Goal: Transaction & Acquisition: Purchase product/service

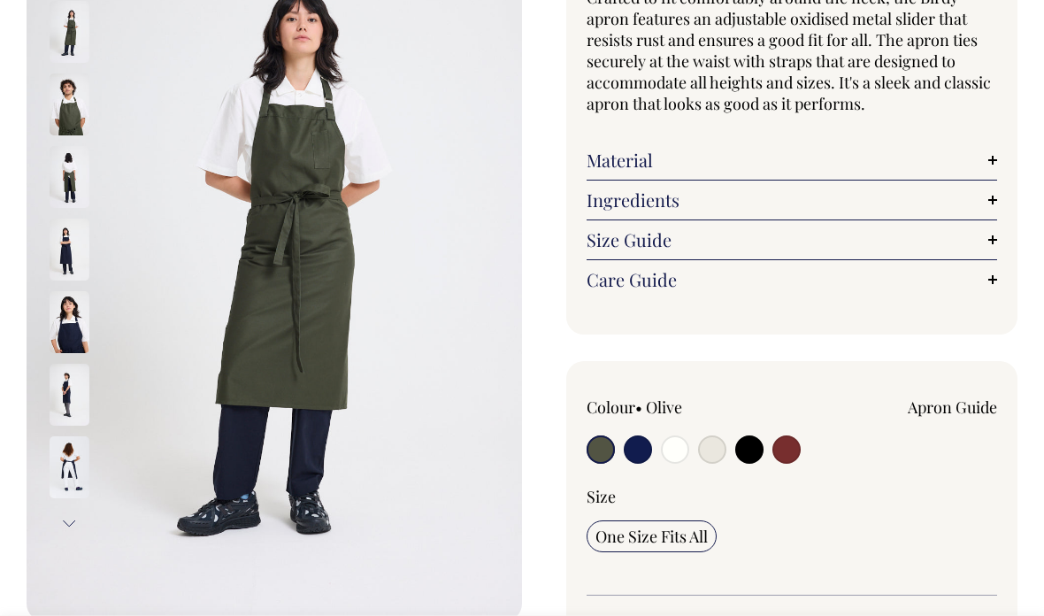
scroll to position [216, 0]
click at [53, 108] on img at bounding box center [70, 104] width 40 height 62
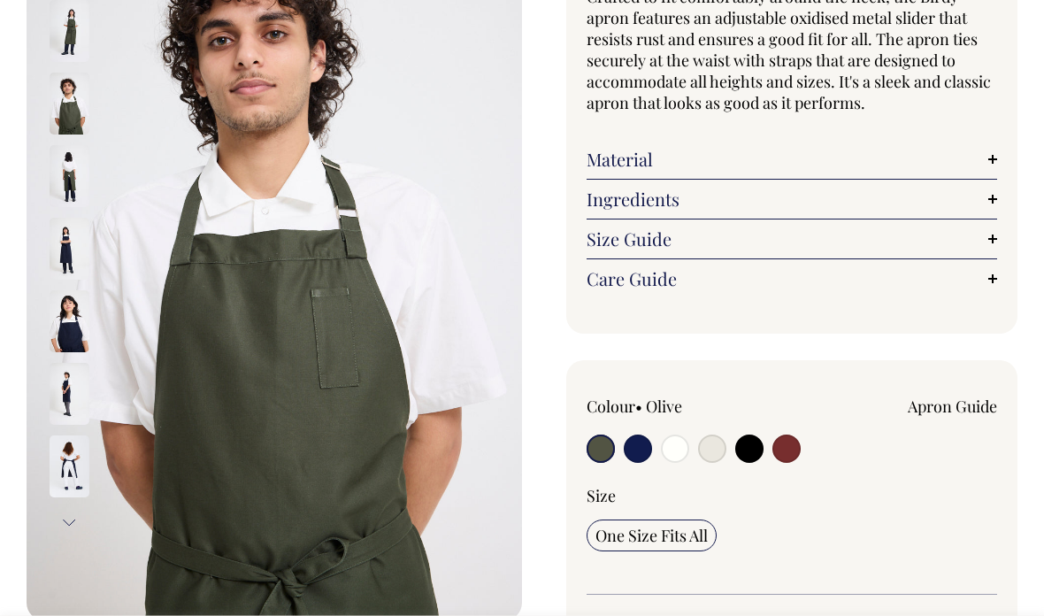
click at [64, 176] on img at bounding box center [70, 176] width 40 height 62
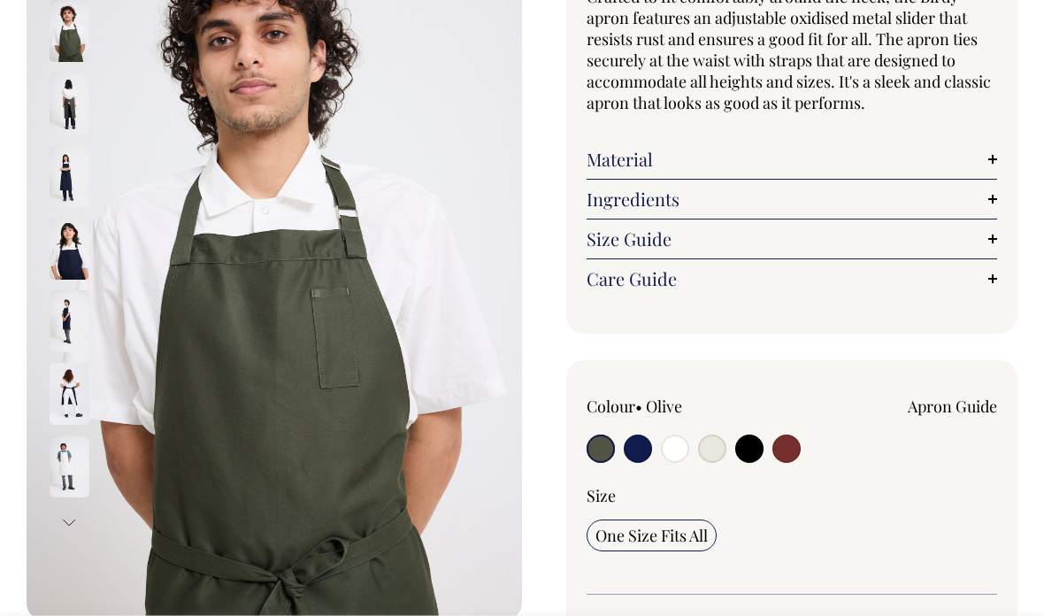
click at [53, 189] on img at bounding box center [70, 176] width 40 height 62
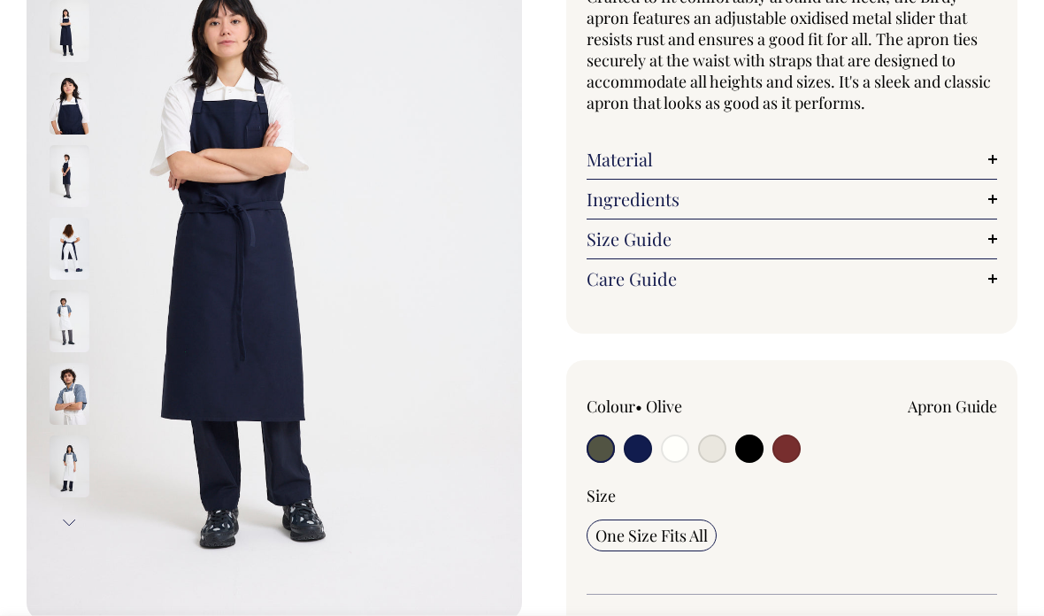
click at [724, 447] on input "radio" at bounding box center [712, 449] width 28 height 28
radio input "true"
select select "Natural"
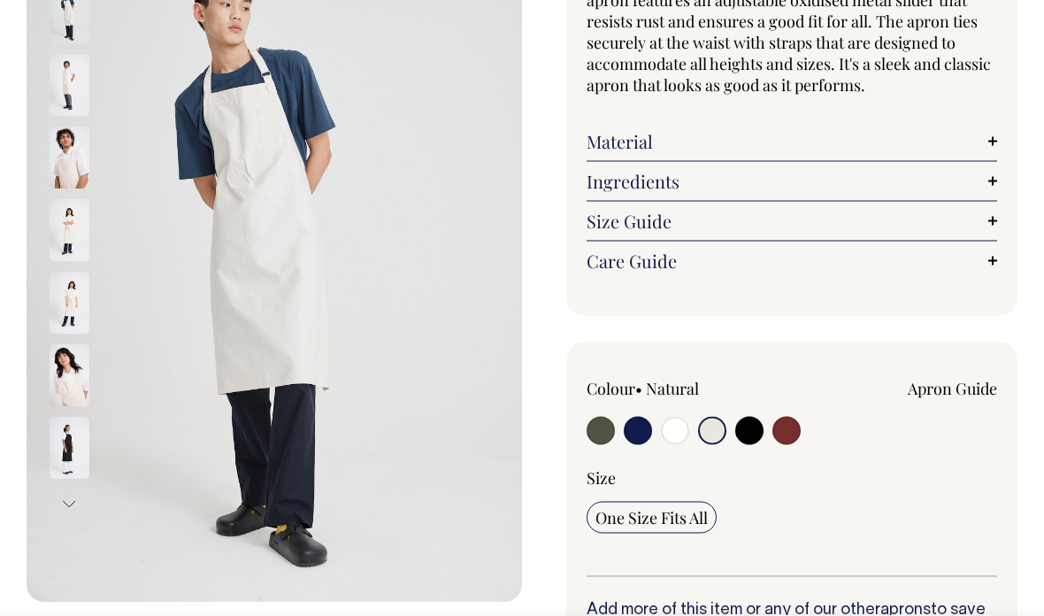
scroll to position [236, 0]
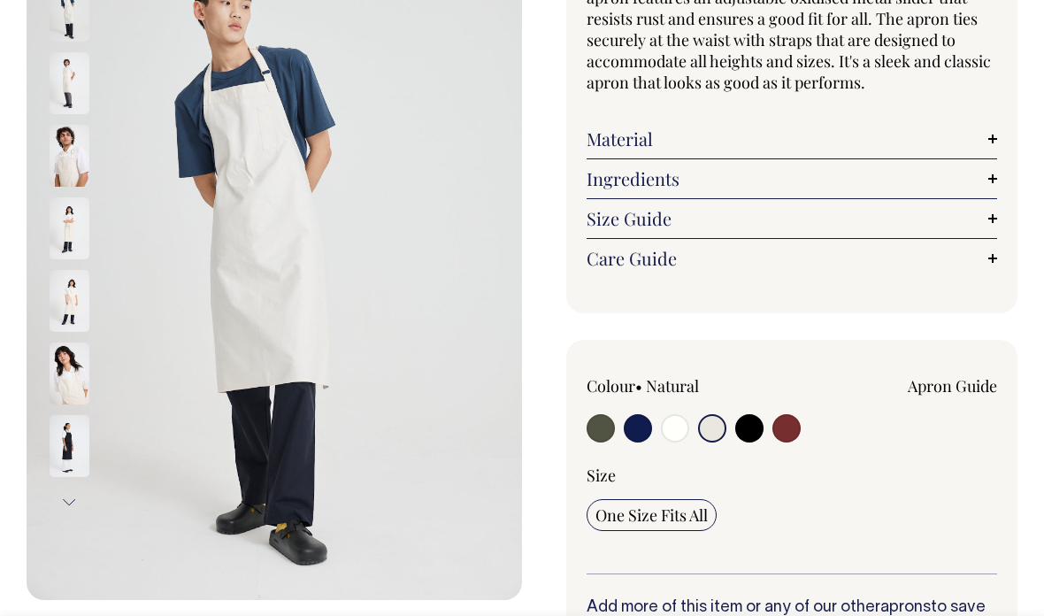
click at [676, 432] on input "radio" at bounding box center [675, 428] width 28 height 28
radio input "true"
select select "Off-White"
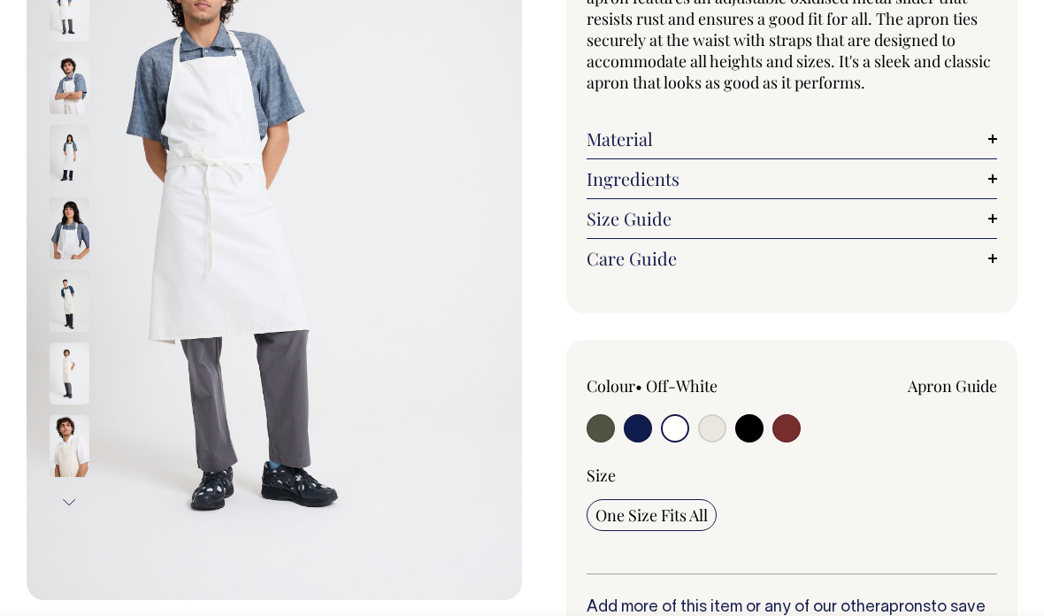
click at [709, 436] on input "radio" at bounding box center [712, 428] width 28 height 28
radio input "true"
select select "Natural"
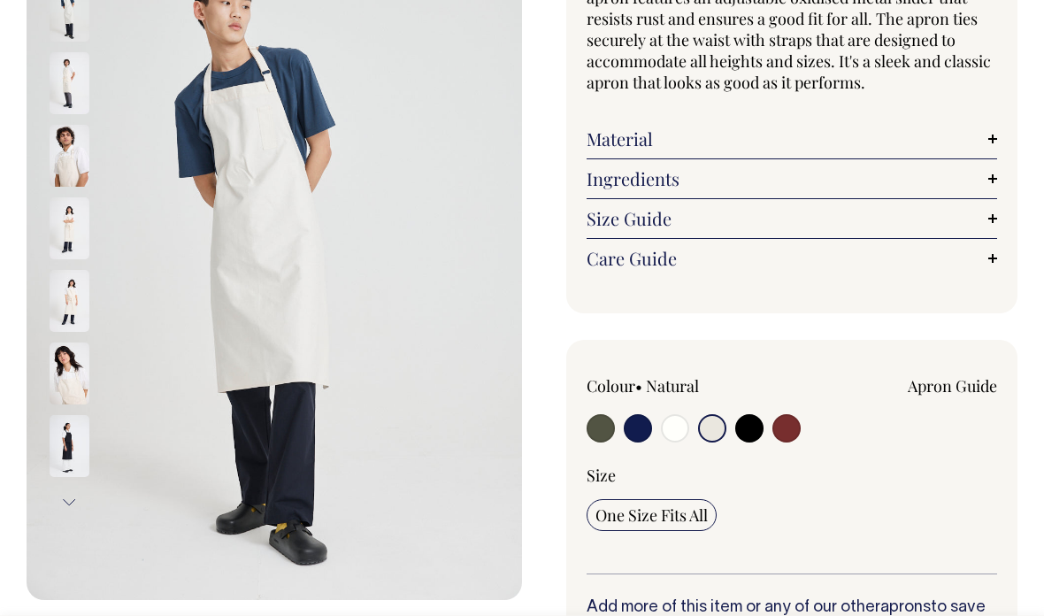
click at [678, 435] on input "radio" at bounding box center [675, 428] width 28 height 28
radio input "true"
select select "Off-White"
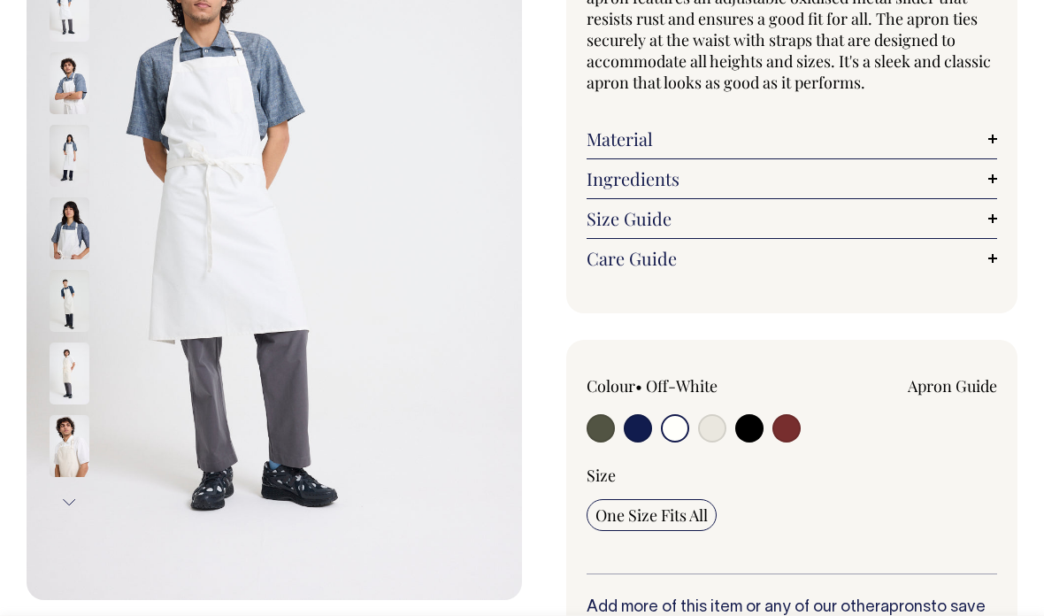
click at [705, 444] on label at bounding box center [712, 430] width 28 height 33
click at [705, 443] on input "radio" at bounding box center [712, 428] width 28 height 28
radio input "true"
select select "Natural"
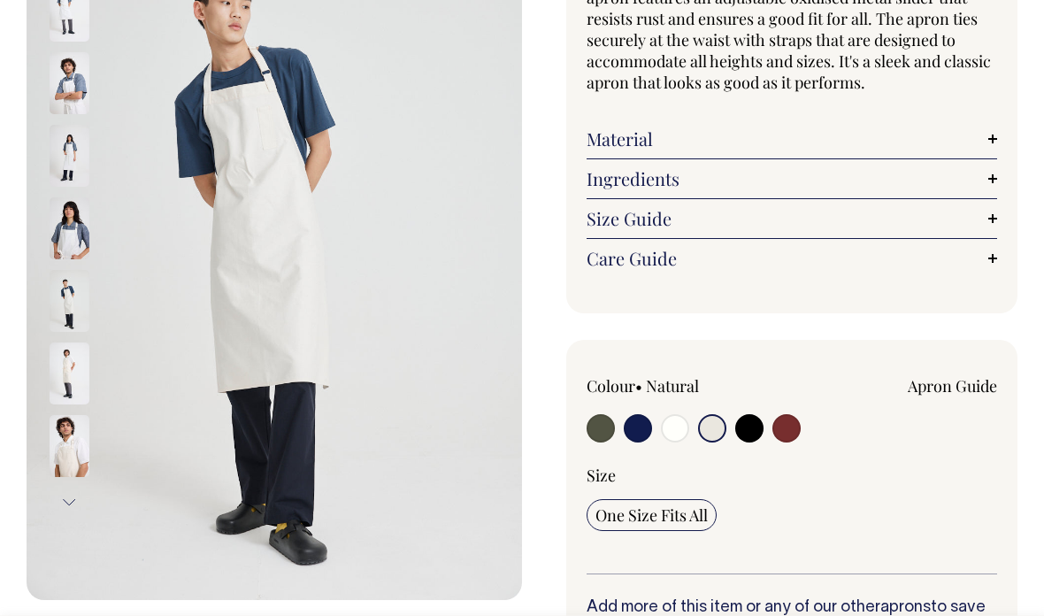
click at [713, 433] on input "radio" at bounding box center [712, 428] width 28 height 28
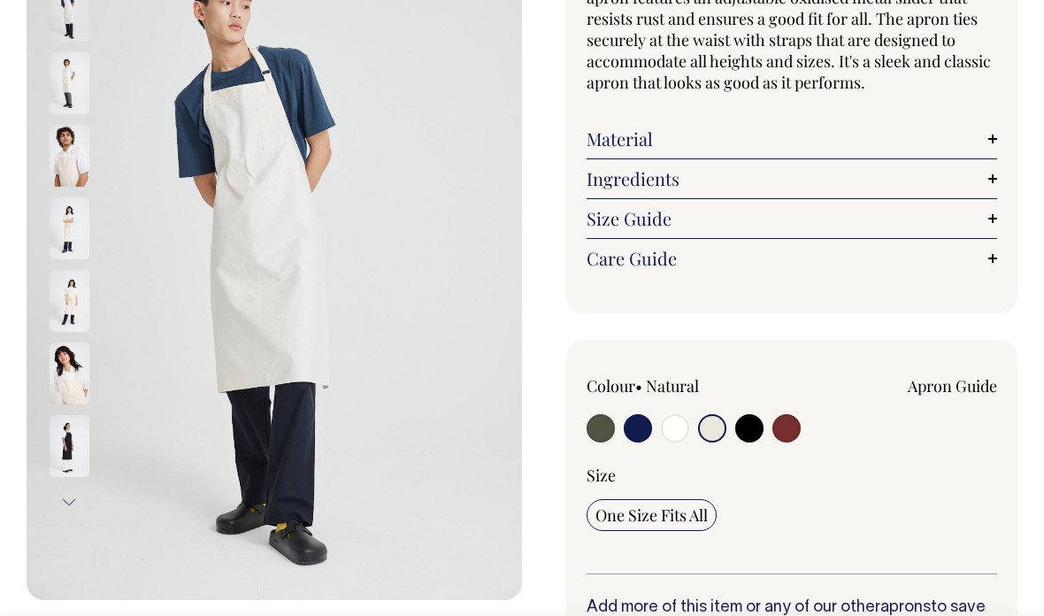
click at [71, 94] on img at bounding box center [70, 83] width 40 height 62
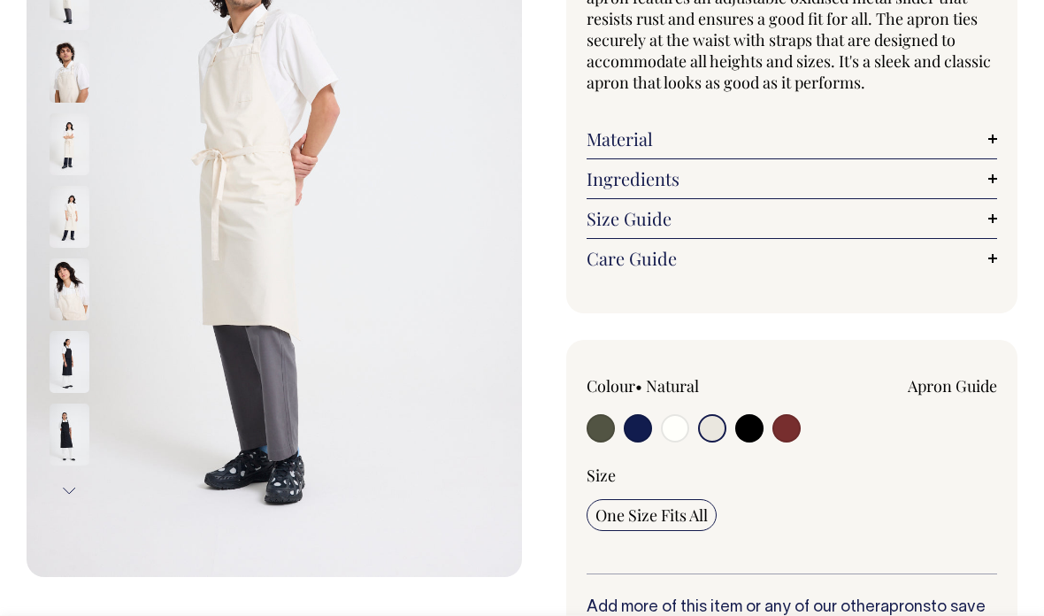
click at [60, 161] on img at bounding box center [70, 144] width 40 height 62
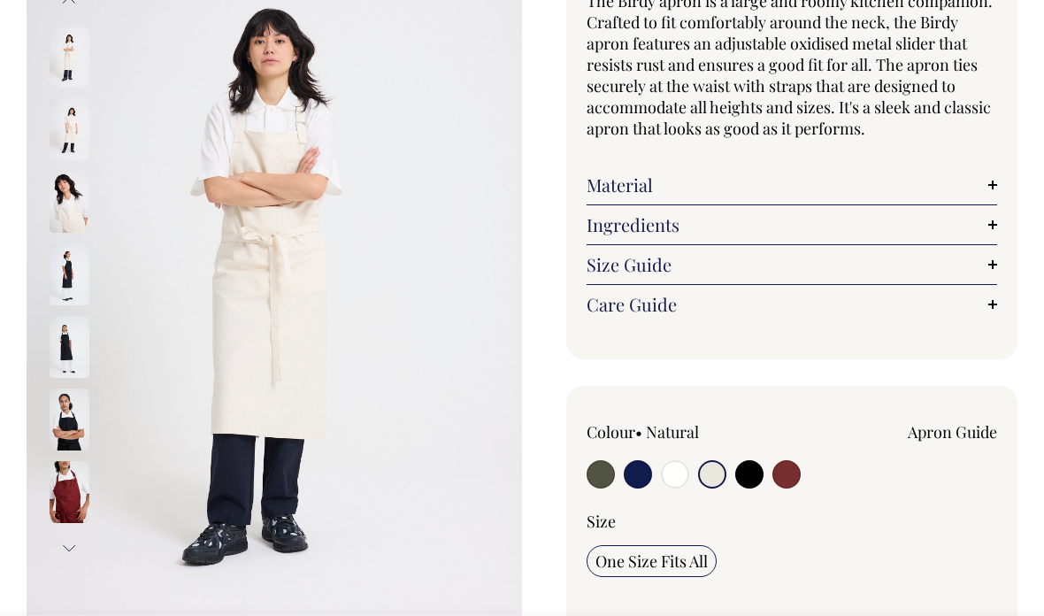
scroll to position [192, 0]
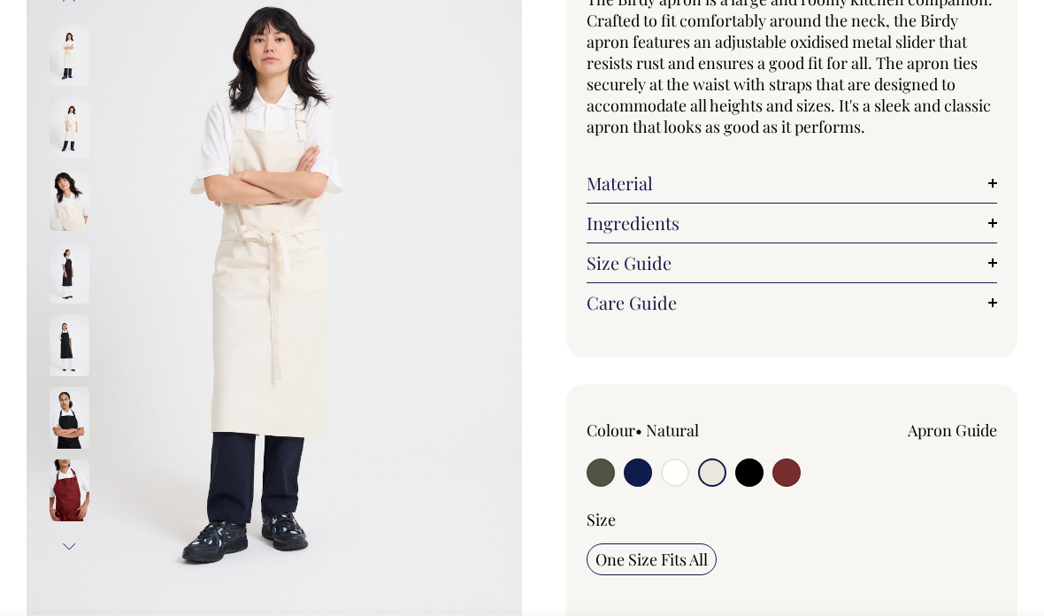
click at [59, 68] on img at bounding box center [70, 55] width 40 height 62
click at [62, 128] on img at bounding box center [70, 127] width 40 height 62
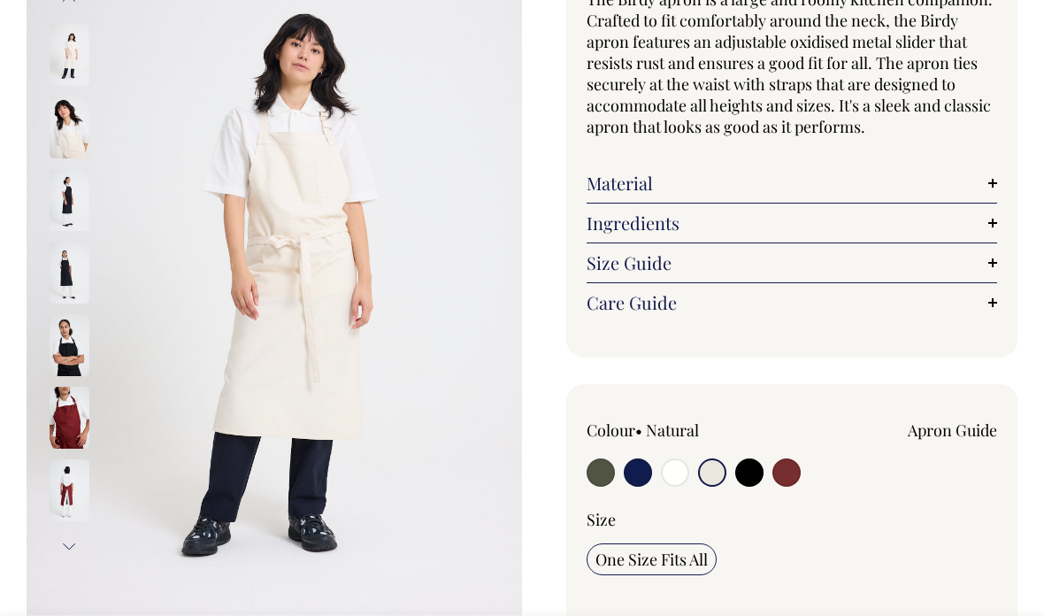
click at [61, 165] on div at bounding box center [93, 200] width 89 height 73
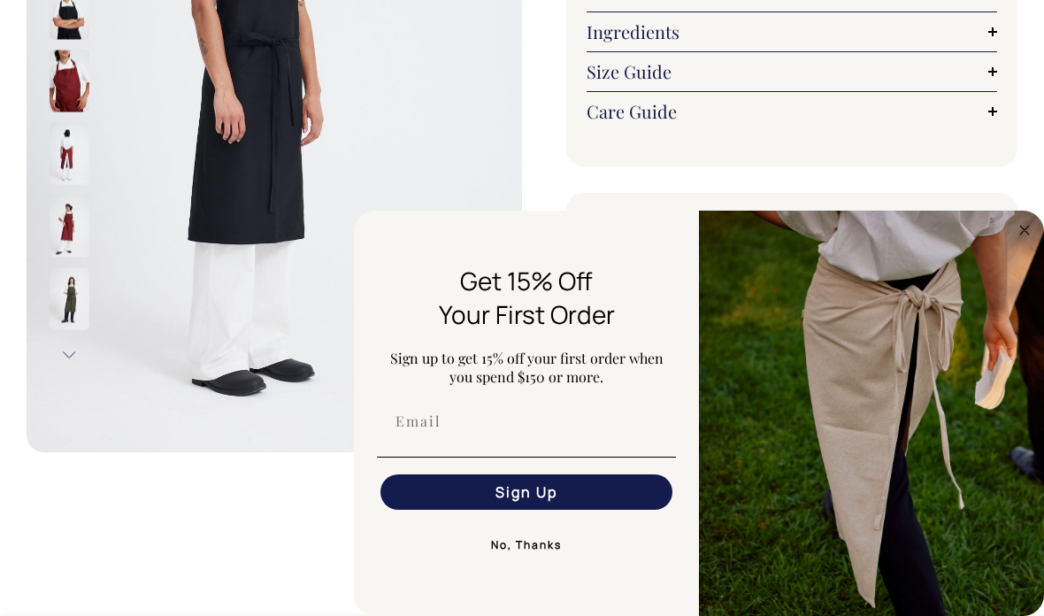
scroll to position [344, 0]
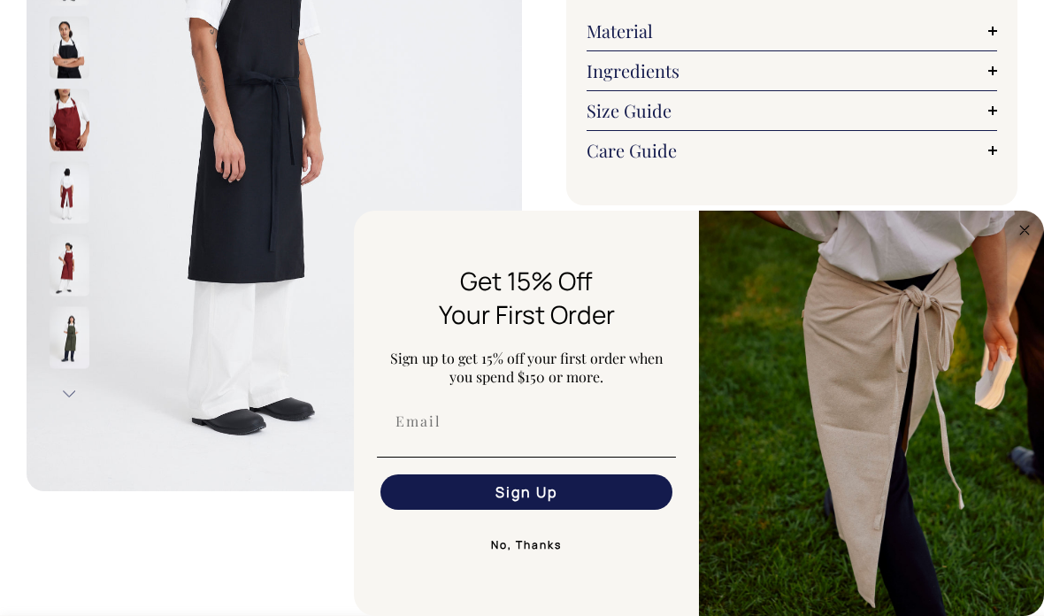
click at [1028, 219] on img "FLYOUT Form" at bounding box center [871, 413] width 345 height 405
click at [1021, 219] on img "FLYOUT Form" at bounding box center [871, 413] width 345 height 405
click at [1023, 228] on icon "Close dialog" at bounding box center [1025, 230] width 9 height 9
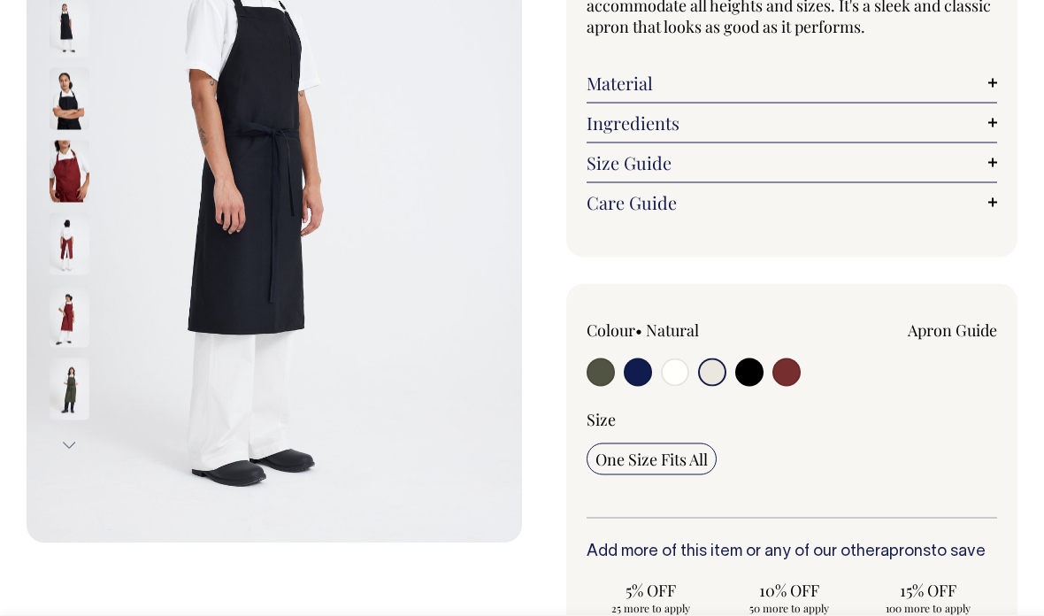
scroll to position [322, 0]
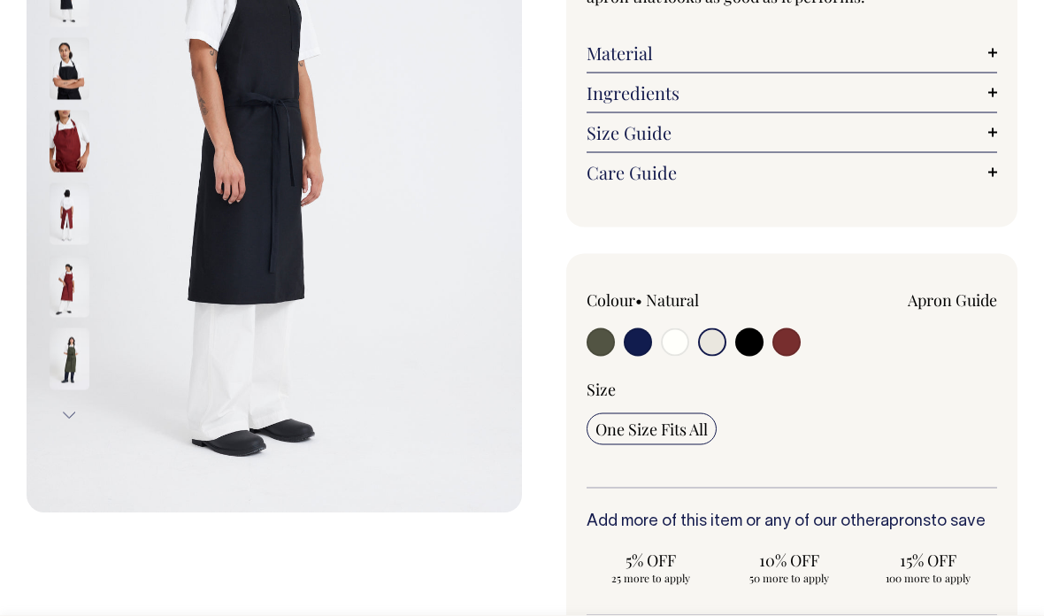
click at [676, 341] on input "radio" at bounding box center [675, 342] width 28 height 28
radio input "true"
select select "Off-White"
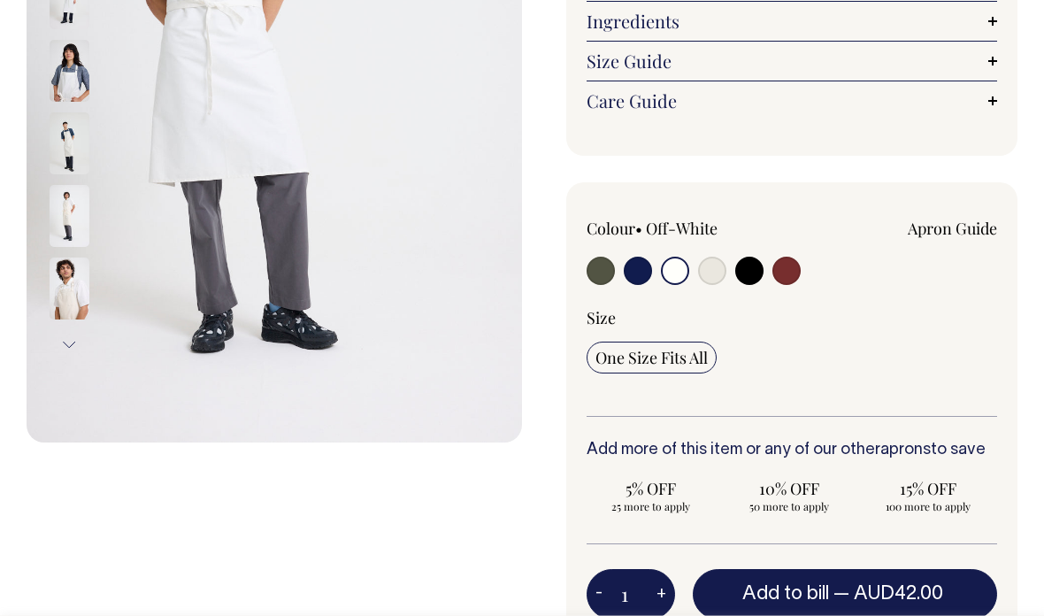
click at [709, 268] on input "radio" at bounding box center [712, 271] width 28 height 28
radio input "true"
select select "Natural"
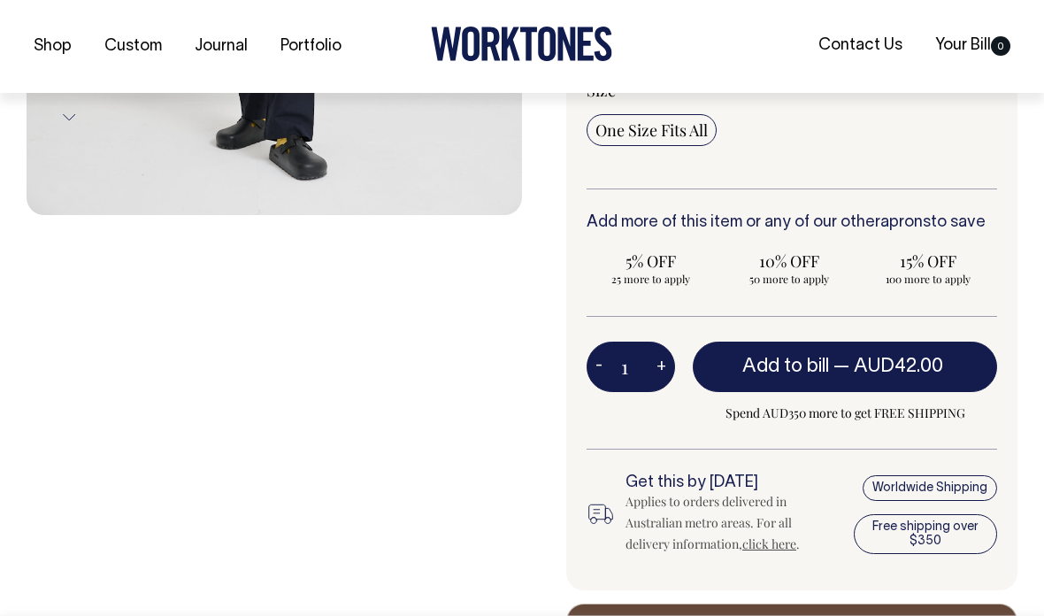
scroll to position [626, 0]
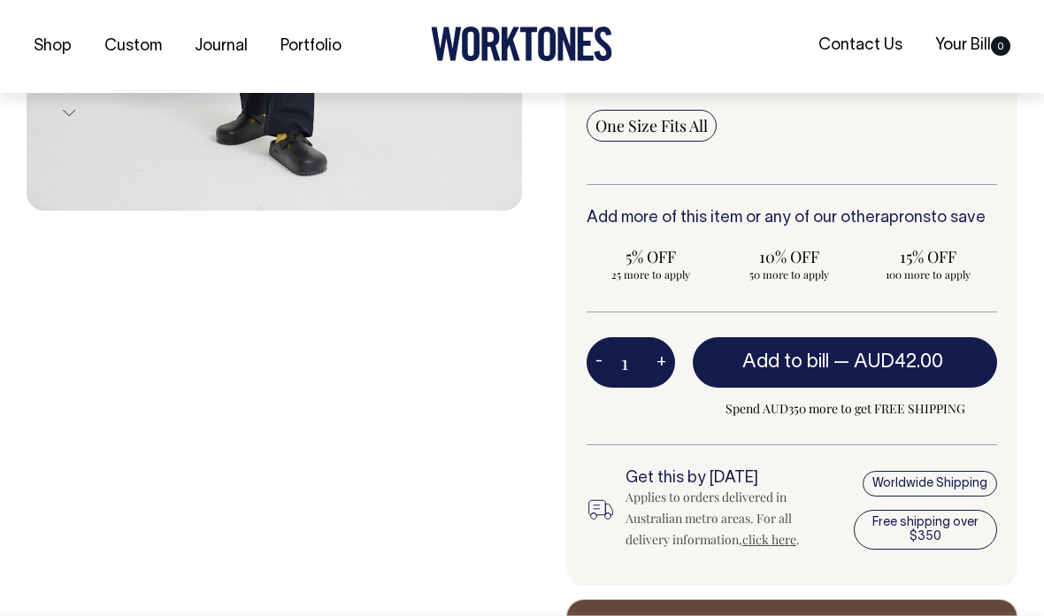
click at [674, 363] on button "+" at bounding box center [661, 362] width 27 height 35
type input "2"
click at [666, 372] on button "+" at bounding box center [661, 362] width 27 height 35
type input "3"
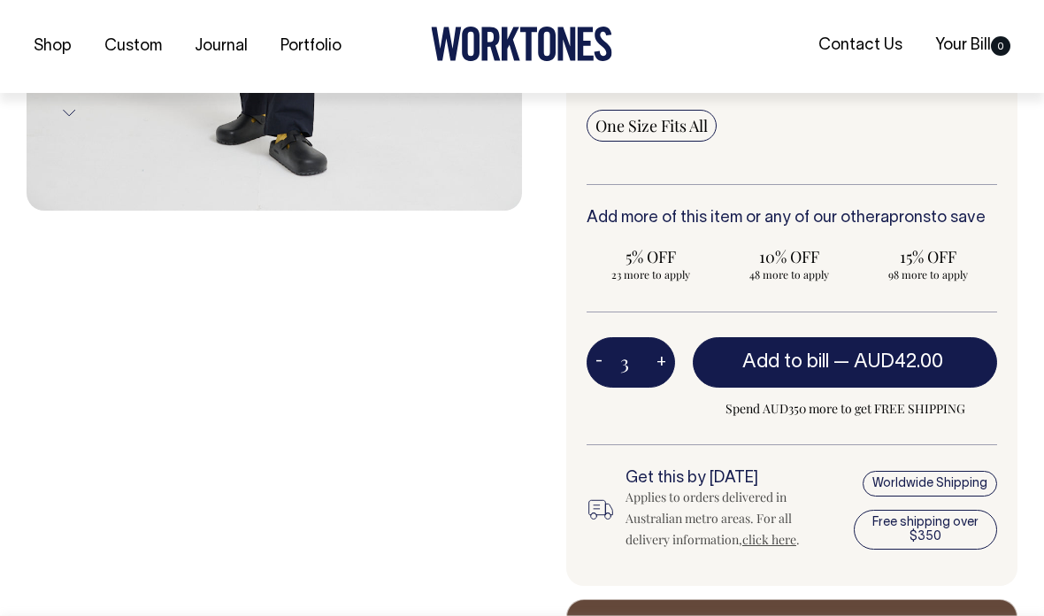
type input "3"
click at [762, 356] on span "Add to bill" at bounding box center [786, 362] width 87 height 18
type input "1"
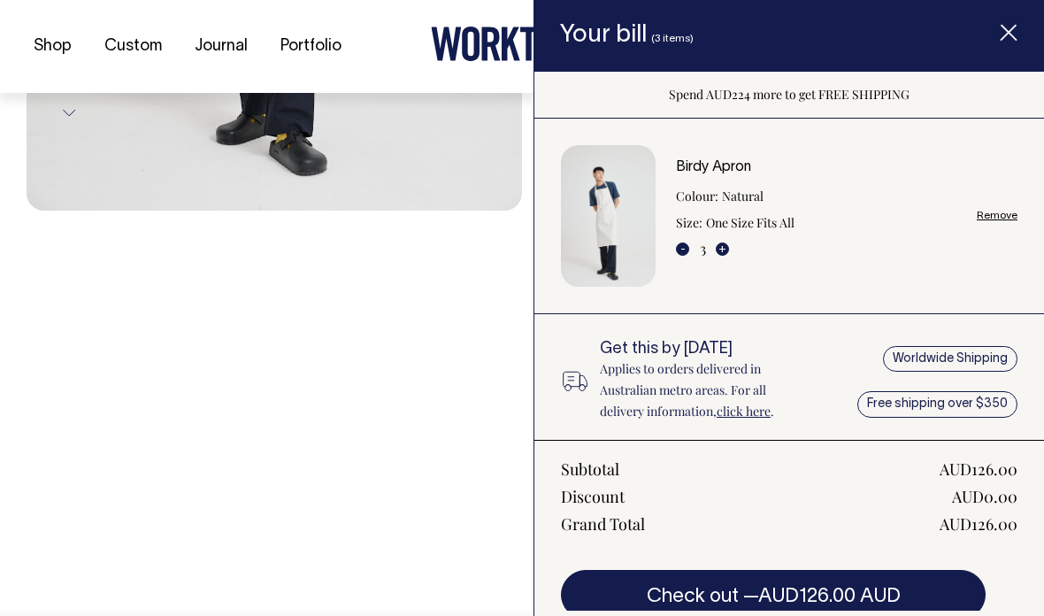
click at [1000, 47] on span "Item added to your cart" at bounding box center [1009, 35] width 71 height 75
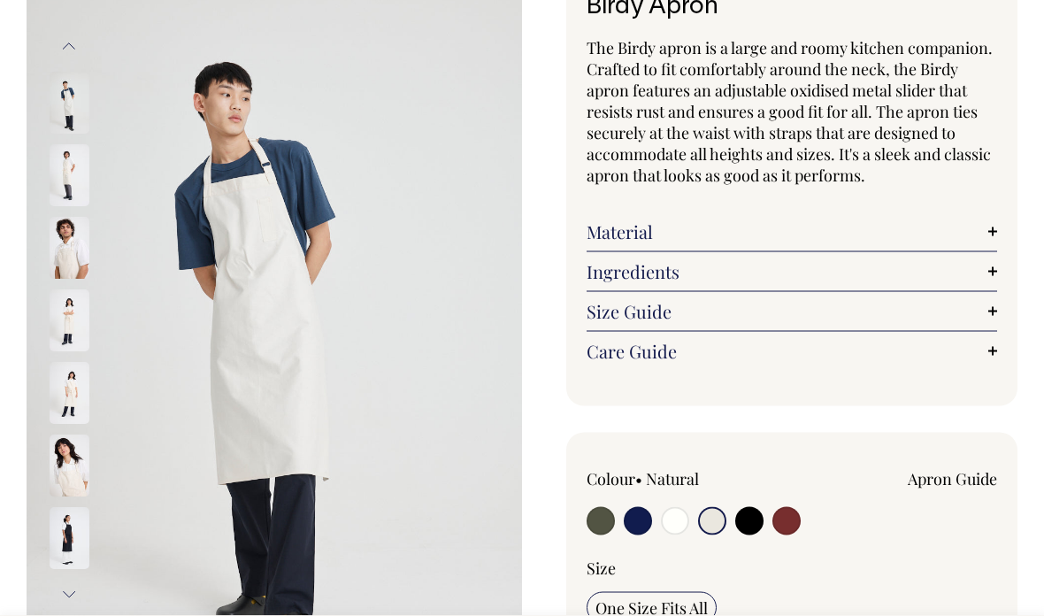
scroll to position [0, 0]
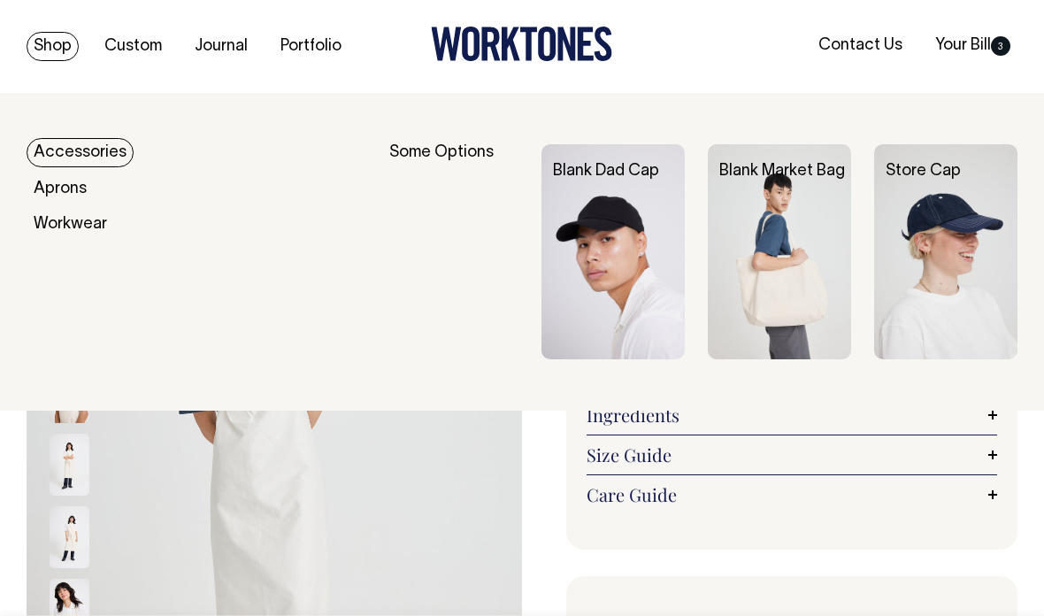
click at [967, 250] on img at bounding box center [945, 251] width 143 height 215
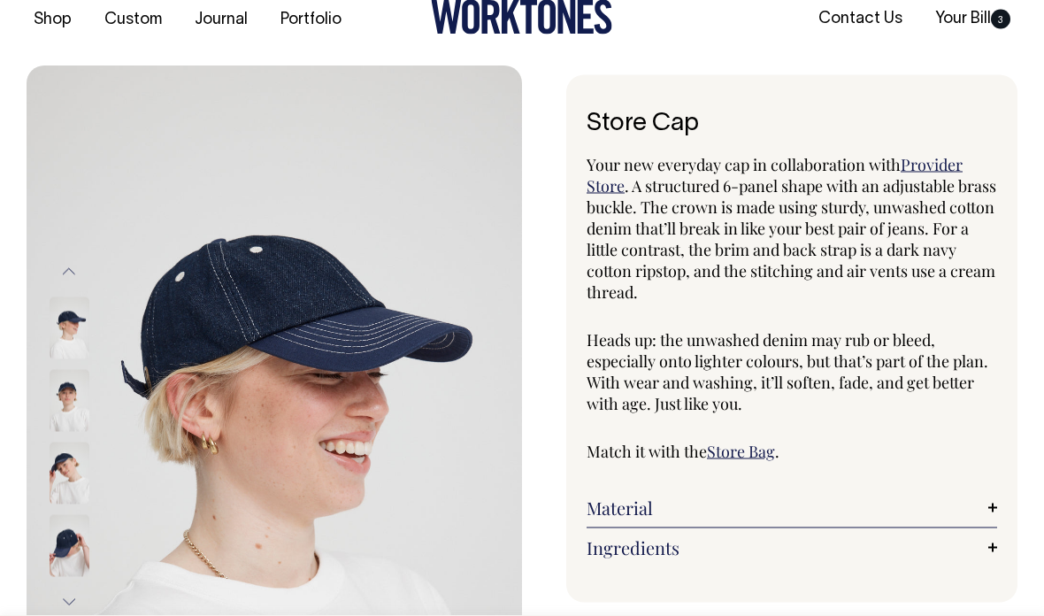
scroll to position [35, 0]
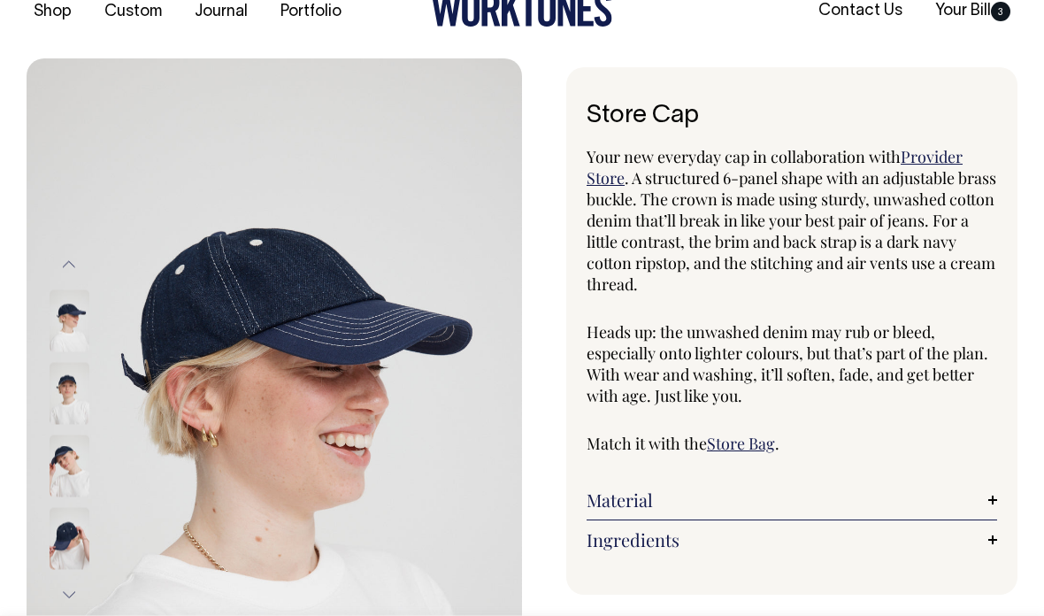
click at [63, 321] on img at bounding box center [70, 320] width 40 height 62
click at [57, 397] on img at bounding box center [70, 393] width 40 height 62
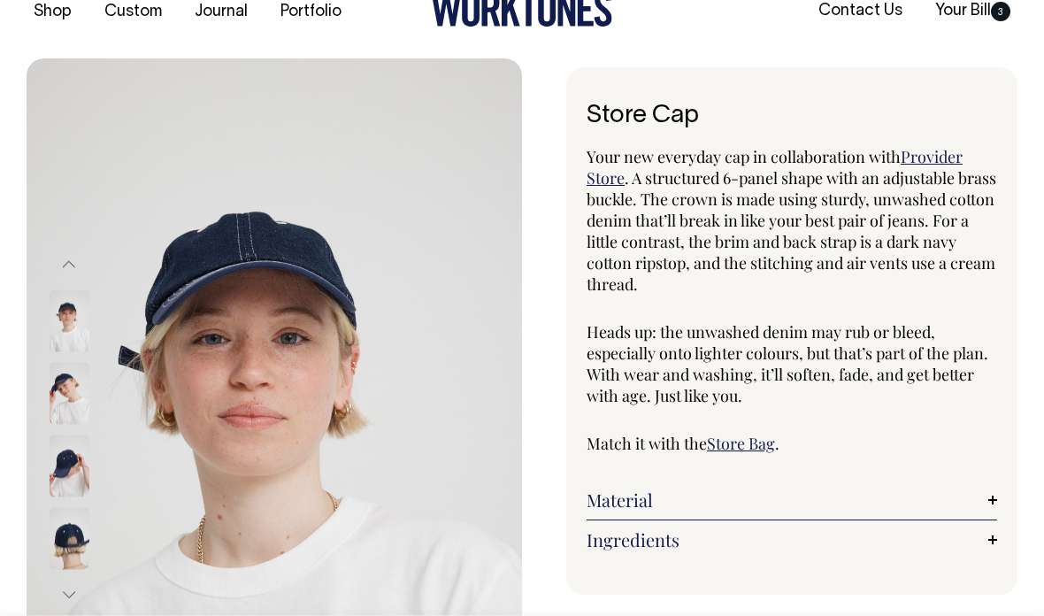
click at [59, 401] on img at bounding box center [70, 393] width 40 height 62
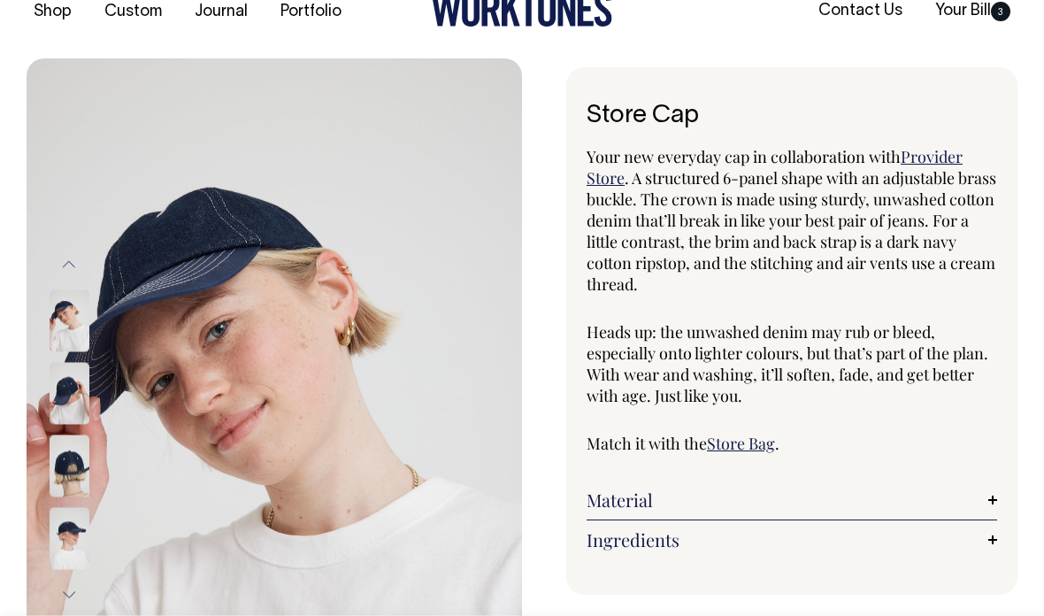
click at [56, 403] on img at bounding box center [70, 393] width 40 height 62
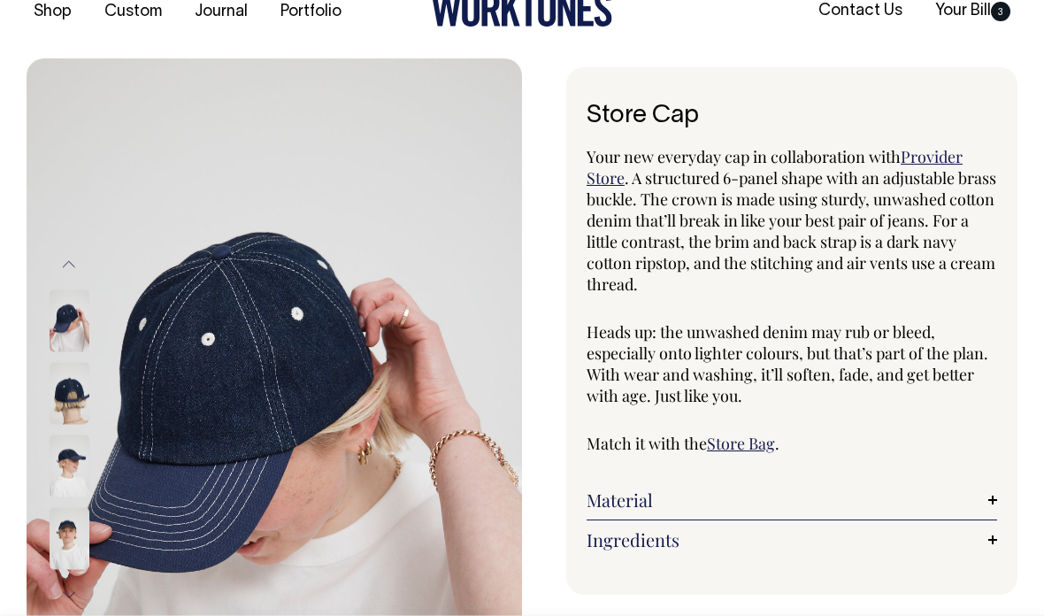
click at [63, 386] on img at bounding box center [70, 393] width 40 height 62
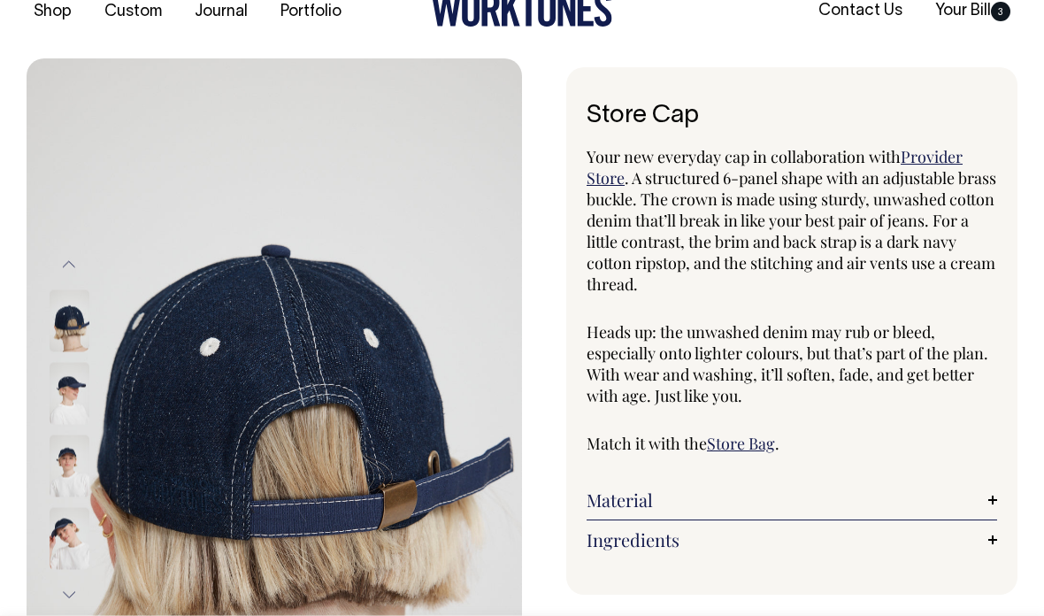
click at [62, 382] on img at bounding box center [70, 393] width 40 height 62
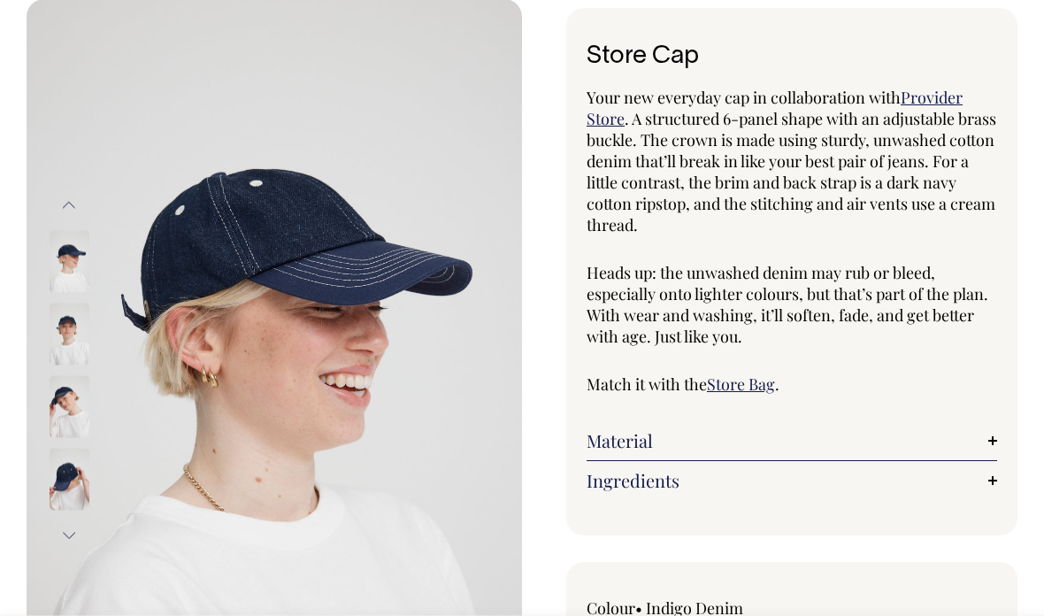
scroll to position [96, 0]
